Goal: Information Seeking & Learning: Check status

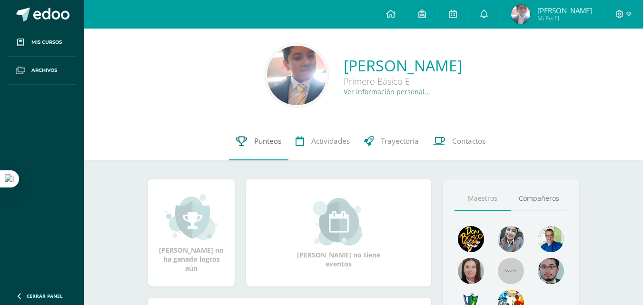
click at [273, 142] on span "Punteos" at bounding box center [267, 141] width 27 height 10
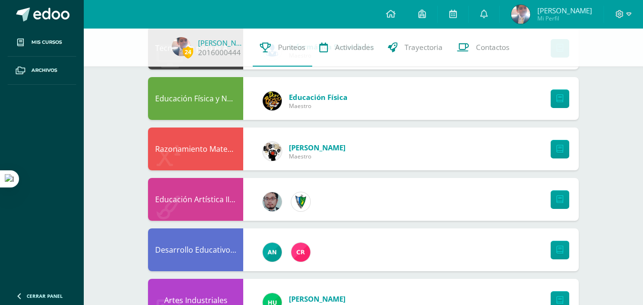
scroll to position [713, 0]
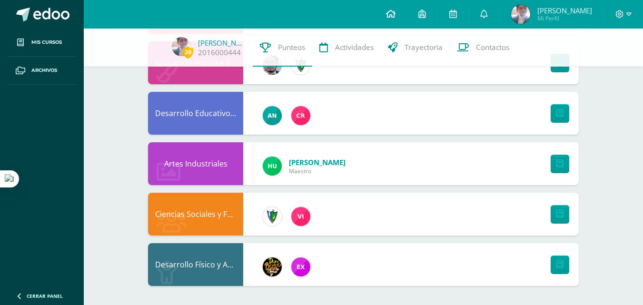
click at [395, 12] on icon at bounding box center [391, 14] width 10 height 9
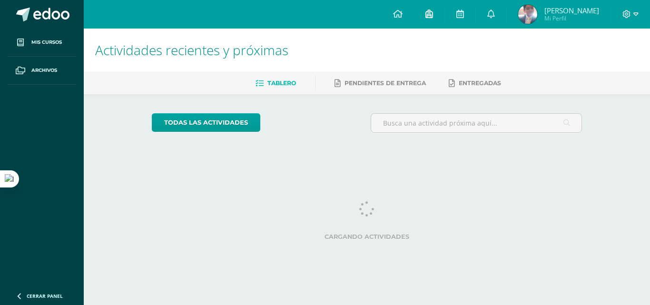
click at [442, 13] on link at bounding box center [429, 14] width 30 height 29
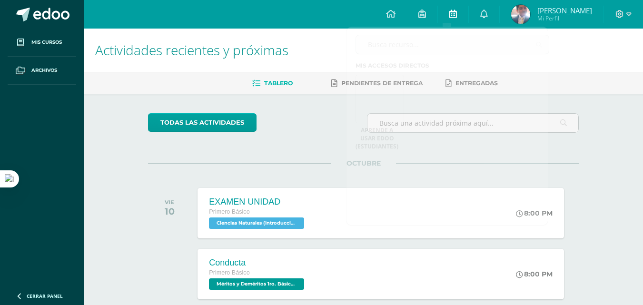
click at [468, 20] on link at bounding box center [453, 14] width 30 height 29
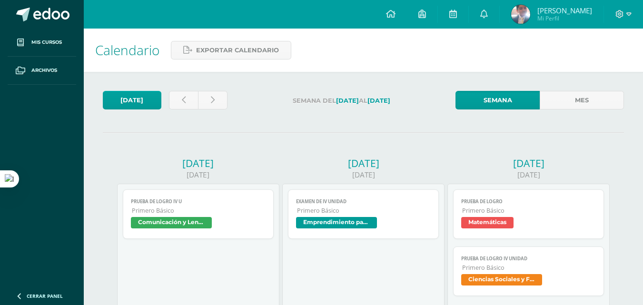
click at [196, 223] on span "Comunicación y Lenguaje, Idioma Español" at bounding box center [171, 222] width 81 height 11
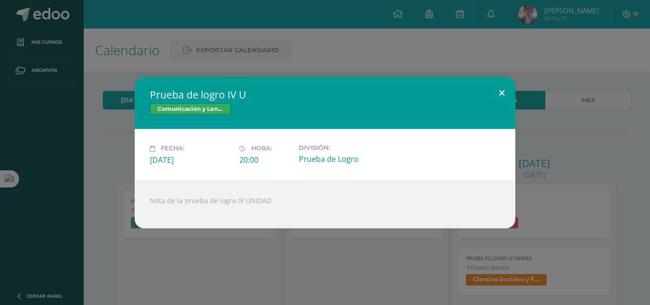
click at [501, 98] on button at bounding box center [501, 93] width 27 height 32
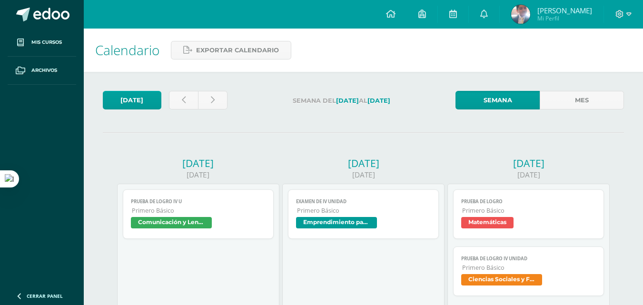
click at [530, 10] on img at bounding box center [520, 14] width 19 height 19
